Goal: Check status: Check status

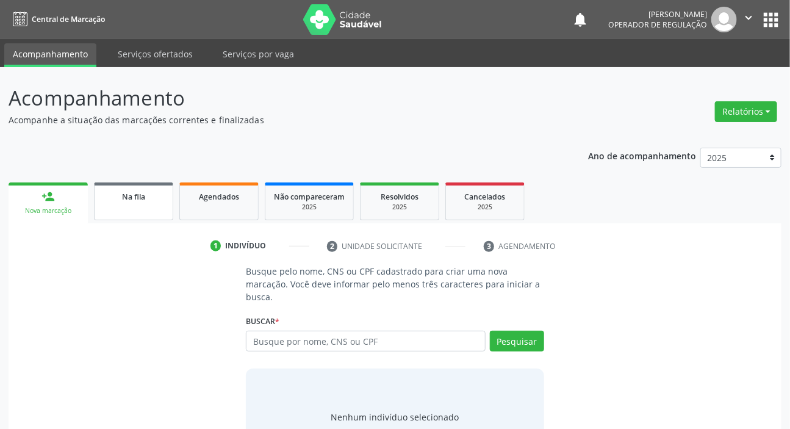
click at [128, 199] on span "Na fila" at bounding box center [133, 196] width 23 height 10
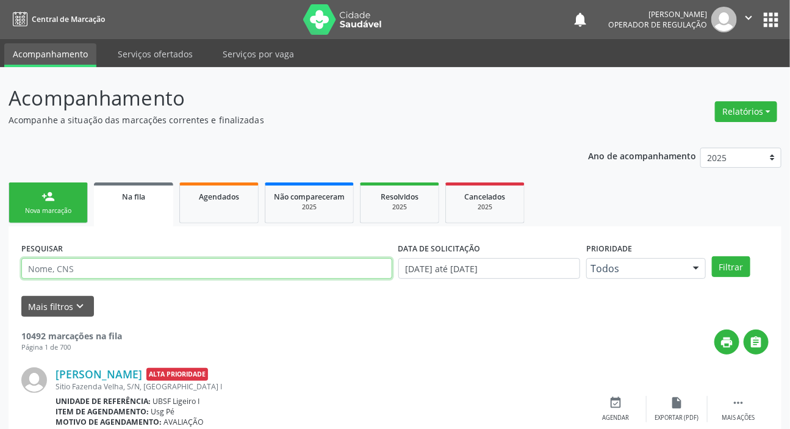
click at [176, 266] on input "text" at bounding box center [206, 268] width 371 height 21
paste input "700003117045400"
type input "700003117045400"
click at [712, 256] on button "Filtrar" at bounding box center [731, 266] width 38 height 21
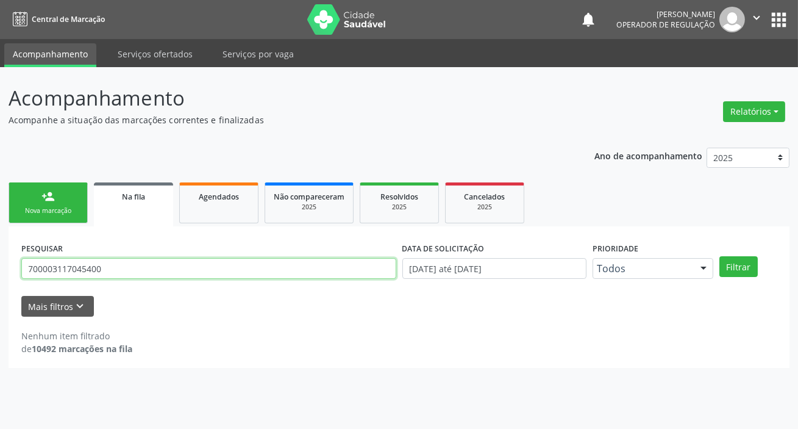
click at [177, 266] on input "700003117045400" at bounding box center [208, 268] width 375 height 21
click at [719, 256] on button "Filtrar" at bounding box center [738, 266] width 38 height 21
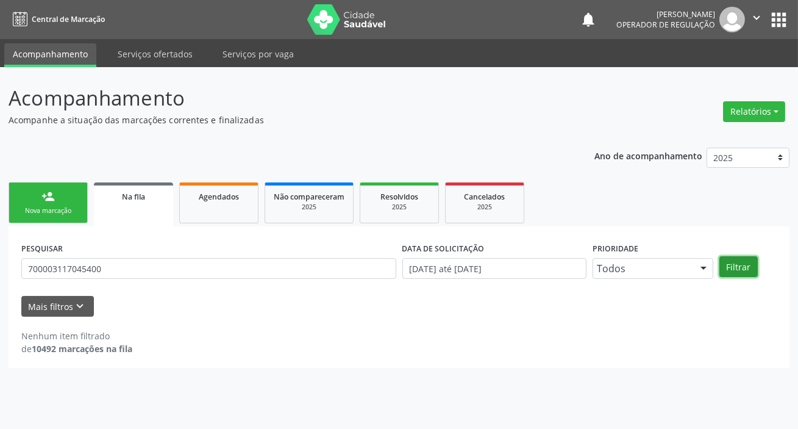
click at [726, 266] on button "Filtrar" at bounding box center [738, 266] width 38 height 21
click at [214, 203] on link "Agendados" at bounding box center [218, 202] width 79 height 41
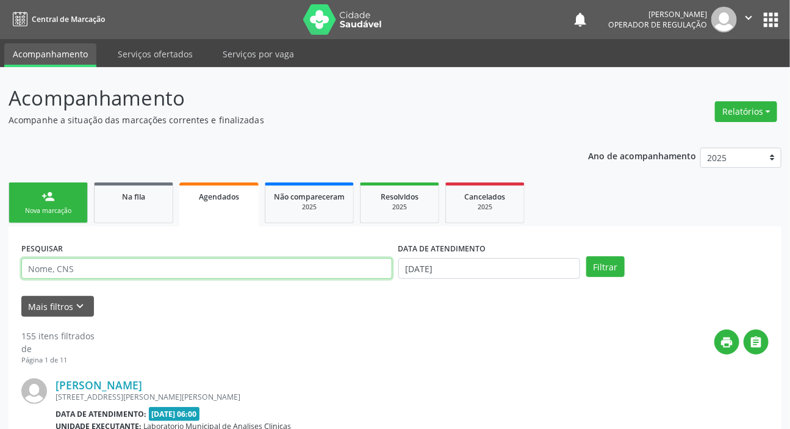
click at [213, 268] on input "text" at bounding box center [206, 268] width 371 height 21
paste input "700003117045400"
type input "700003117045400"
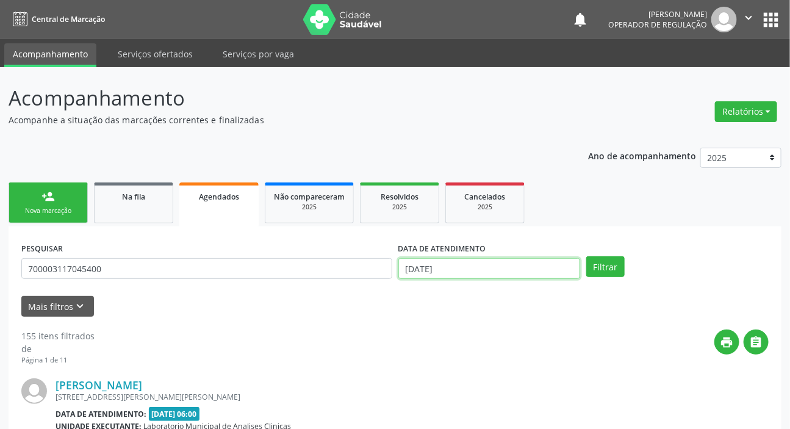
click at [474, 268] on input "[DATE]" at bounding box center [489, 268] width 182 height 21
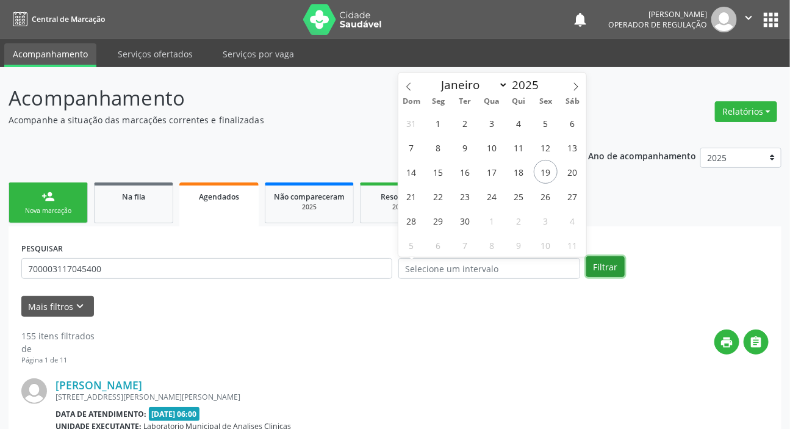
click at [603, 269] on button "Filtrar" at bounding box center [605, 266] width 38 height 21
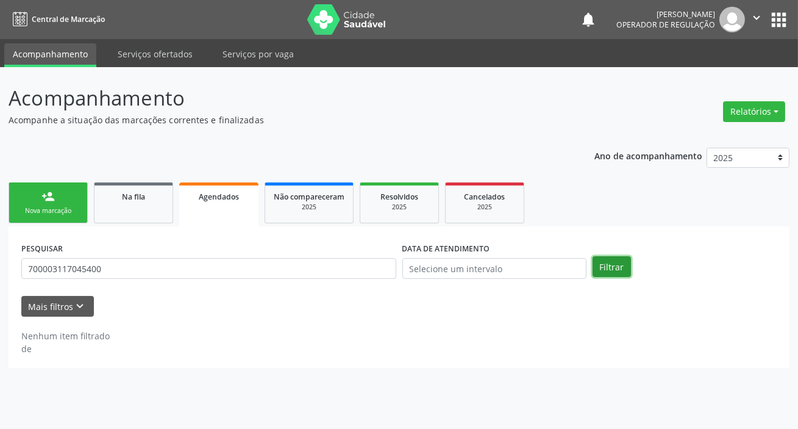
click at [607, 269] on button "Filtrar" at bounding box center [612, 266] width 38 height 21
click at [619, 264] on button "Filtrar" at bounding box center [612, 266] width 38 height 21
click at [622, 266] on button "Filtrar" at bounding box center [612, 266] width 38 height 21
click at [624, 266] on button "Filtrar" at bounding box center [612, 266] width 38 height 21
click at [628, 259] on button "Filtrar" at bounding box center [612, 266] width 38 height 21
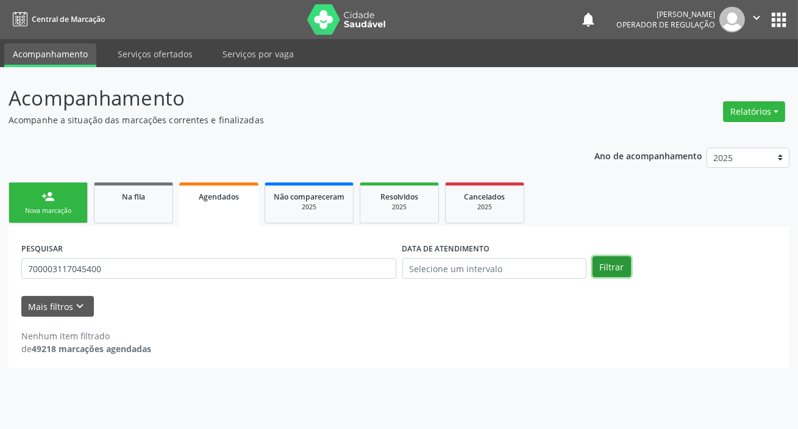
click at [624, 258] on button "Filtrar" at bounding box center [612, 266] width 38 height 21
